Goal: Communication & Community: Answer question/provide support

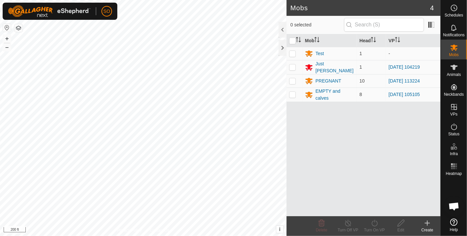
scroll to position [1064, 0]
click at [452, 205] on span "Open chat" at bounding box center [453, 207] width 11 height 9
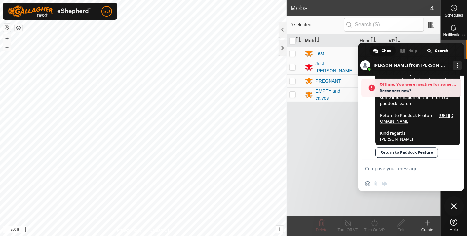
scroll to position [939, 0]
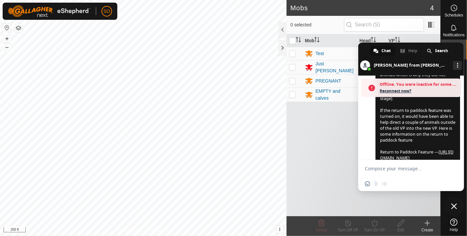
click at [391, 90] on span "Reconnect now?" at bounding box center [419, 91] width 78 height 7
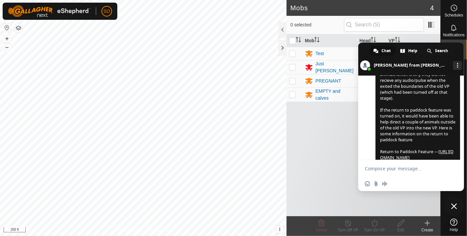
scroll to position [1064, 0]
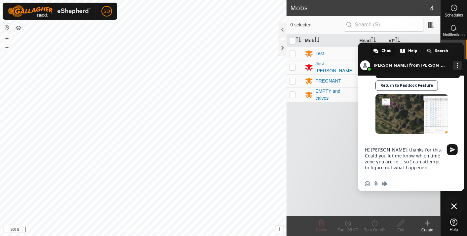
type textarea "HI [PERSON_NAME], thanks for this. Could you let me know which time zone you ar…"
click at [451, 150] on span "Send" at bounding box center [452, 149] width 5 height 5
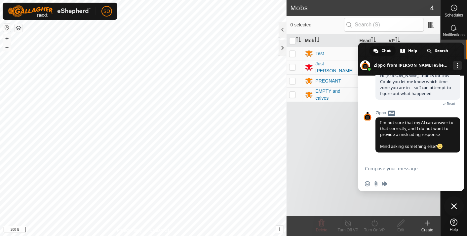
scroll to position [1164, 0]
click at [384, 169] on textarea "Compose your message..." at bounding box center [404, 169] width 78 height 6
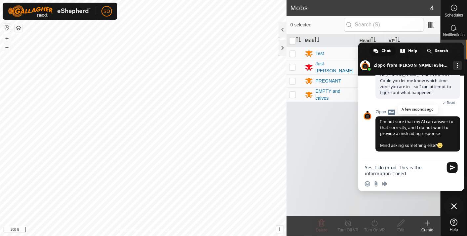
type textarea "Yes, I do mind. This is the information I need."
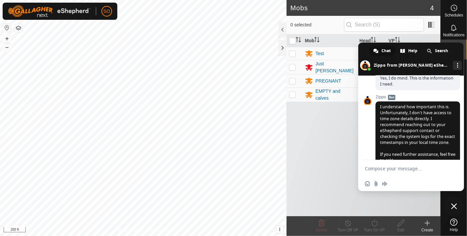
scroll to position [1274, 0]
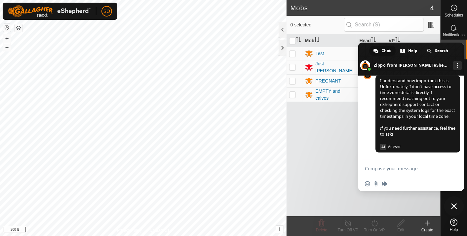
click at [373, 169] on textarea "Compose your message..." at bounding box center [404, 169] width 78 height 6
type textarea "would like to speak to [PERSON_NAME]"
click at [453, 167] on span "Send" at bounding box center [452, 168] width 5 height 5
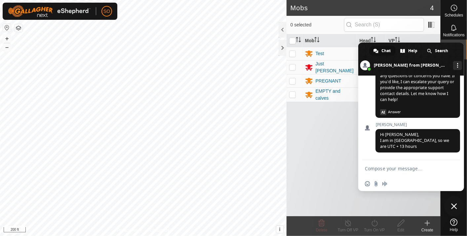
scroll to position [1402, 0]
click at [378, 168] on textarea "Compose your message..." at bounding box center [404, 169] width 78 height 6
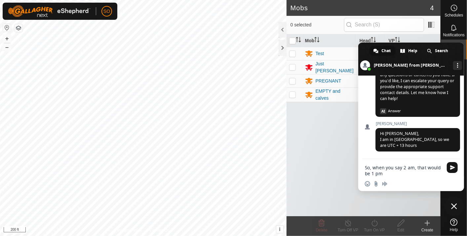
click at [386, 173] on textarea "So, when you say 2 am, that would be 1 pm" at bounding box center [404, 171] width 78 height 12
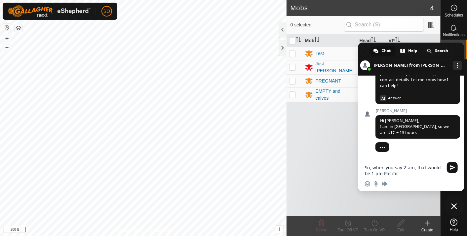
type textarea "So, when you say 2 am, that would be 1 pm Pacific?"
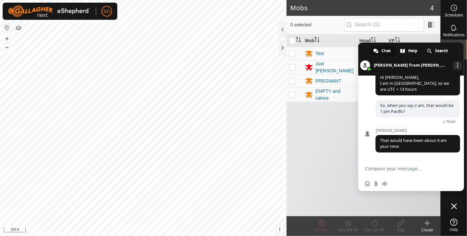
scroll to position [1453, 0]
click at [366, 170] on textarea "Compose your message..." at bounding box center [404, 169] width 78 height 6
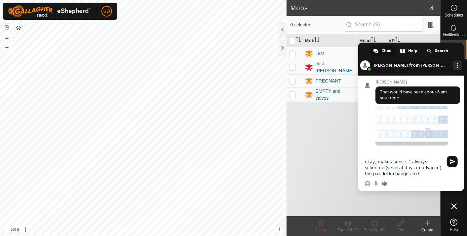
scroll to position [1507, 0]
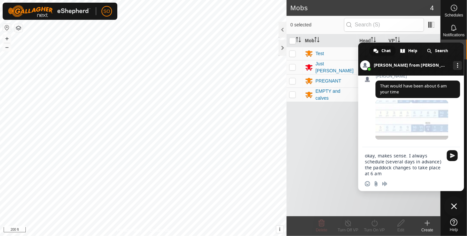
type textarea "okay, makes sense. I always schedule (several days in advance) the paddock chan…"
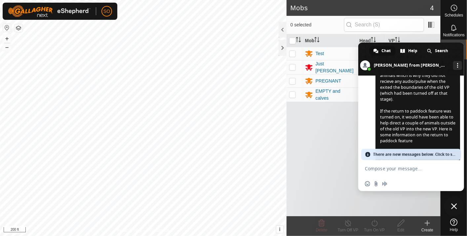
scroll to position [953, 0]
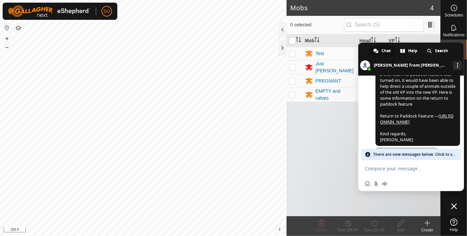
click at [377, 154] on span "There are new messages below. Click to see." at bounding box center [415, 154] width 84 height 11
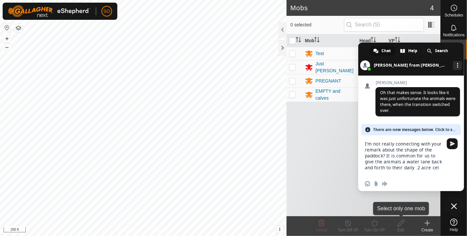
type textarea "I'm not really connecting with your remark about the shape of the paddock? It i…"
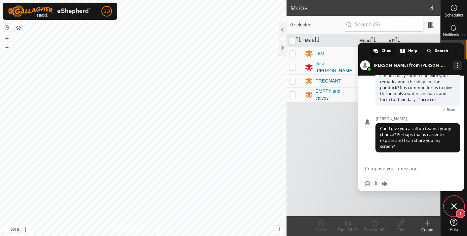
scroll to position [1643, 0]
click at [374, 170] on textarea "Compose your message..." at bounding box center [404, 169] width 78 height 6
type textarea "sure, do you need my email?"
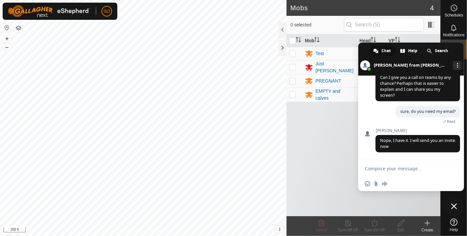
scroll to position [1695, 0]
click at [422, 169] on textarea "Compose your message..." at bounding box center [404, 169] width 78 height 6
click at [392, 169] on textarea "Compose your message..." at bounding box center [404, 169] width 78 height 6
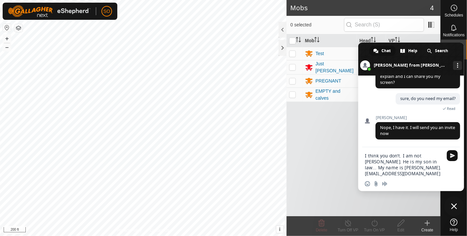
type textarea "I think you don't. I am not [PERSON_NAME]. He is my son in law... My name is [P…"
click at [451, 155] on span "Send" at bounding box center [452, 155] width 5 height 5
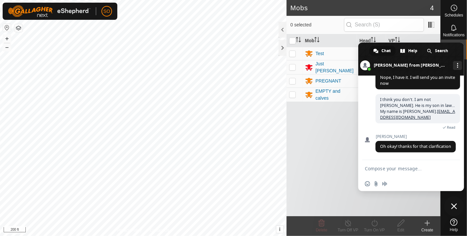
scroll to position [1752, 0]
